Goal: Task Accomplishment & Management: Use online tool/utility

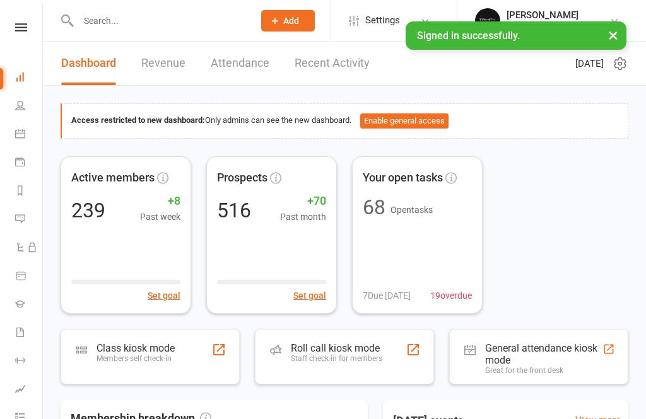
click at [18, 134] on icon at bounding box center [20, 134] width 10 height 10
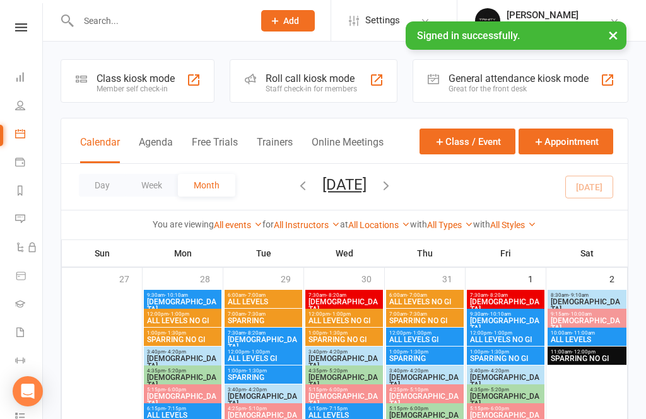
click at [115, 79] on div "Class kiosk mode" at bounding box center [135, 79] width 78 height 12
click at [110, 73] on div "Class kiosk mode" at bounding box center [135, 79] width 78 height 12
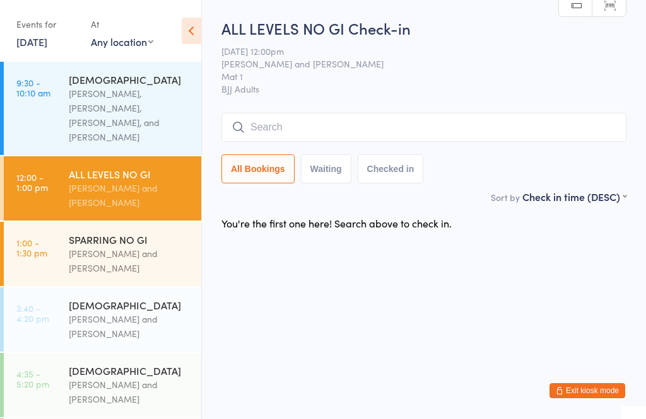
click at [337, 135] on input "search" at bounding box center [423, 127] width 405 height 29
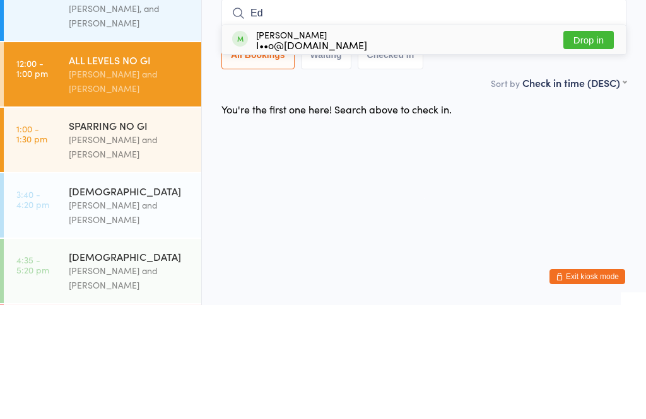
type input "Ed"
click at [593, 145] on button "Drop in" at bounding box center [588, 154] width 50 height 18
